Goal: Transaction & Acquisition: Purchase product/service

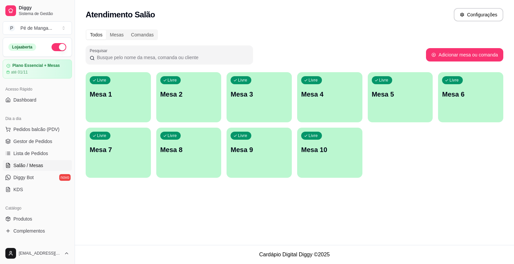
click at [133, 114] on div "button" at bounding box center [118, 118] width 65 height 8
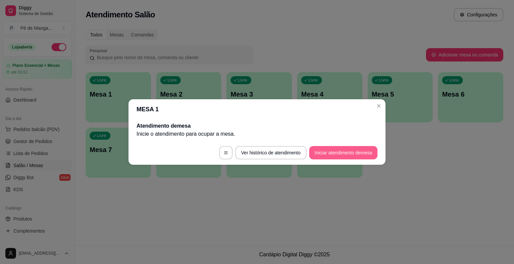
click at [319, 157] on button "Iniciar atendimento de mesa" at bounding box center [343, 152] width 68 height 13
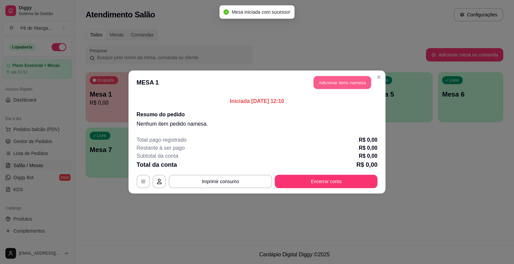
click at [349, 84] on button "Adicionar itens na mesa" at bounding box center [342, 82] width 58 height 13
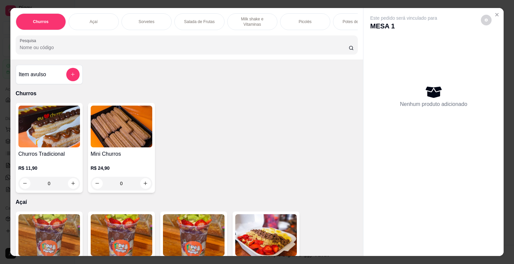
click at [343, 22] on div "Potes de Sorvete" at bounding box center [358, 21] width 50 height 17
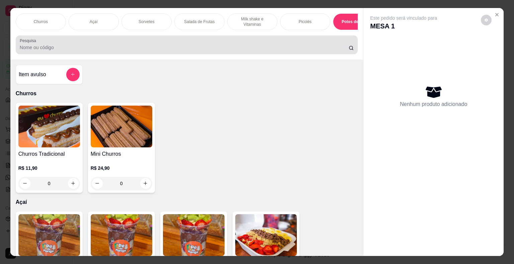
scroll to position [16, 0]
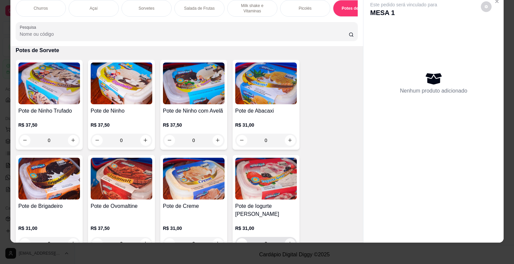
click at [289, 241] on icon "increase-product-quantity" at bounding box center [289, 243] width 5 height 5
type input "1"
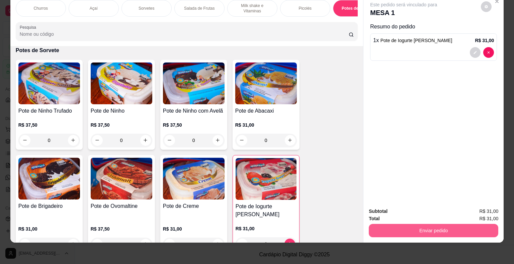
click at [408, 224] on button "Enviar pedido" at bounding box center [432, 230] width 129 height 13
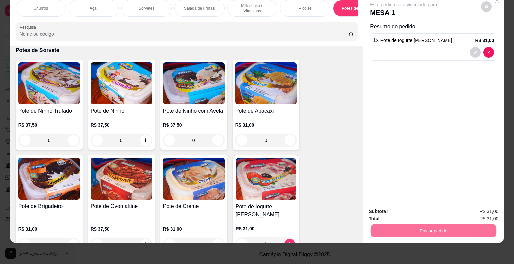
click at [483, 209] on button "Enviar pedido" at bounding box center [480, 209] width 37 height 12
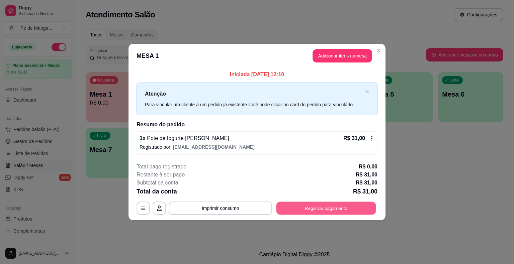
click at [324, 212] on button "Registrar pagamento" at bounding box center [326, 208] width 100 height 13
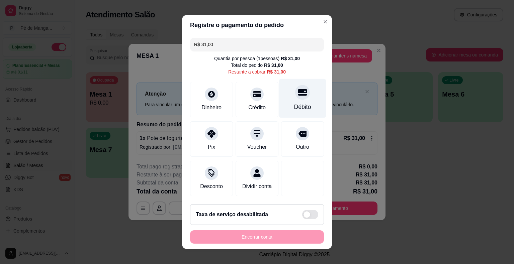
click at [298, 105] on div "Débito" at bounding box center [302, 107] width 17 height 9
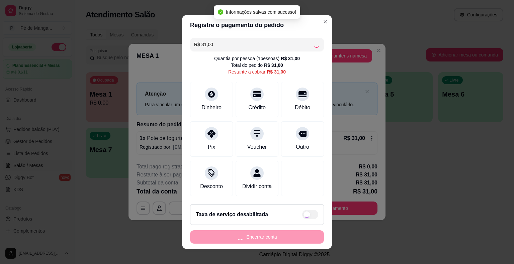
type input "R$ 0,00"
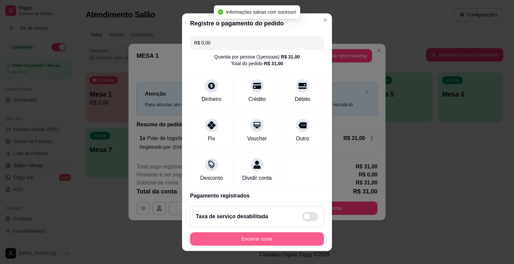
click at [287, 236] on button "Encerrar conta" at bounding box center [257, 238] width 134 height 13
